Goal: Task Accomplishment & Management: Manage account settings

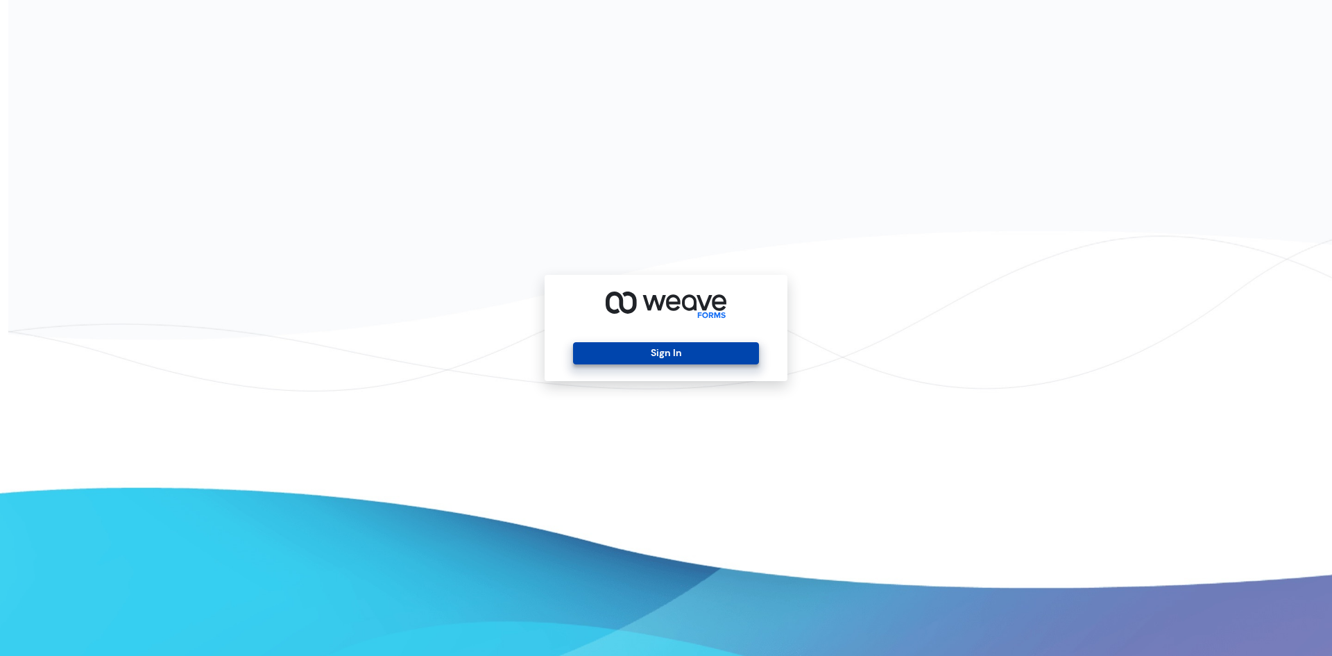
click at [696, 352] on button "Sign In" at bounding box center [665, 353] width 185 height 22
